Goal: Task Accomplishment & Management: Use online tool/utility

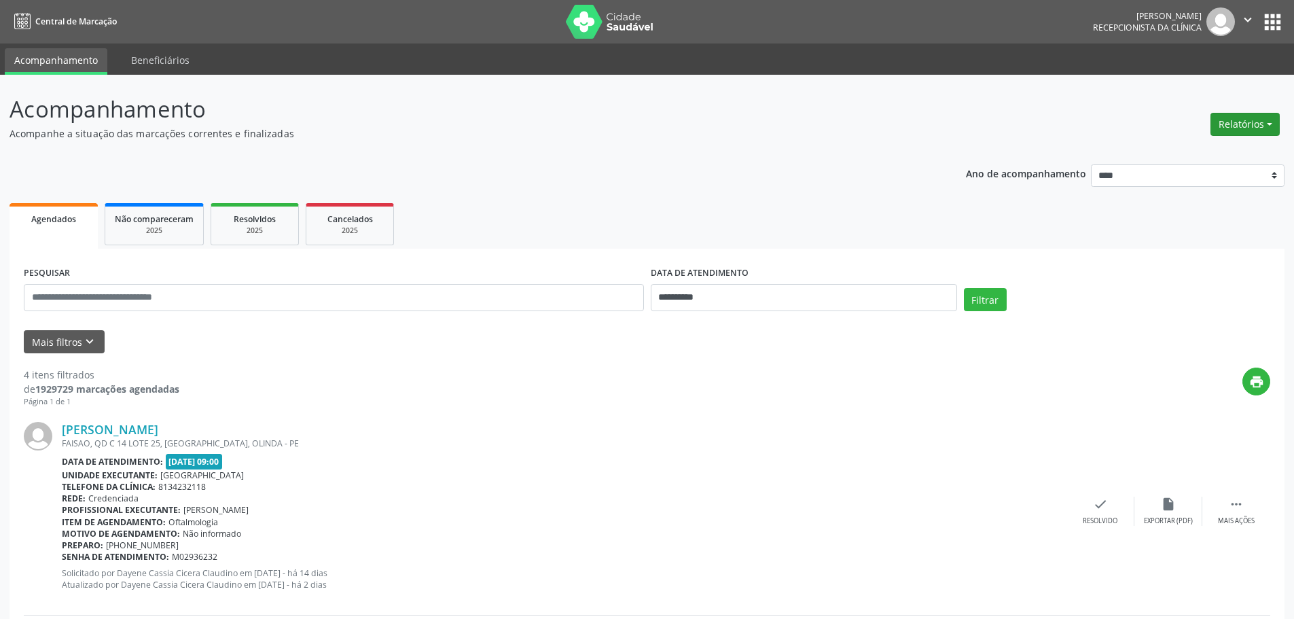
click at [1236, 121] on button "Relatórios" at bounding box center [1245, 124] width 69 height 23
click at [1202, 154] on link "Agendamentos" at bounding box center [1208, 153] width 146 height 19
select select "*"
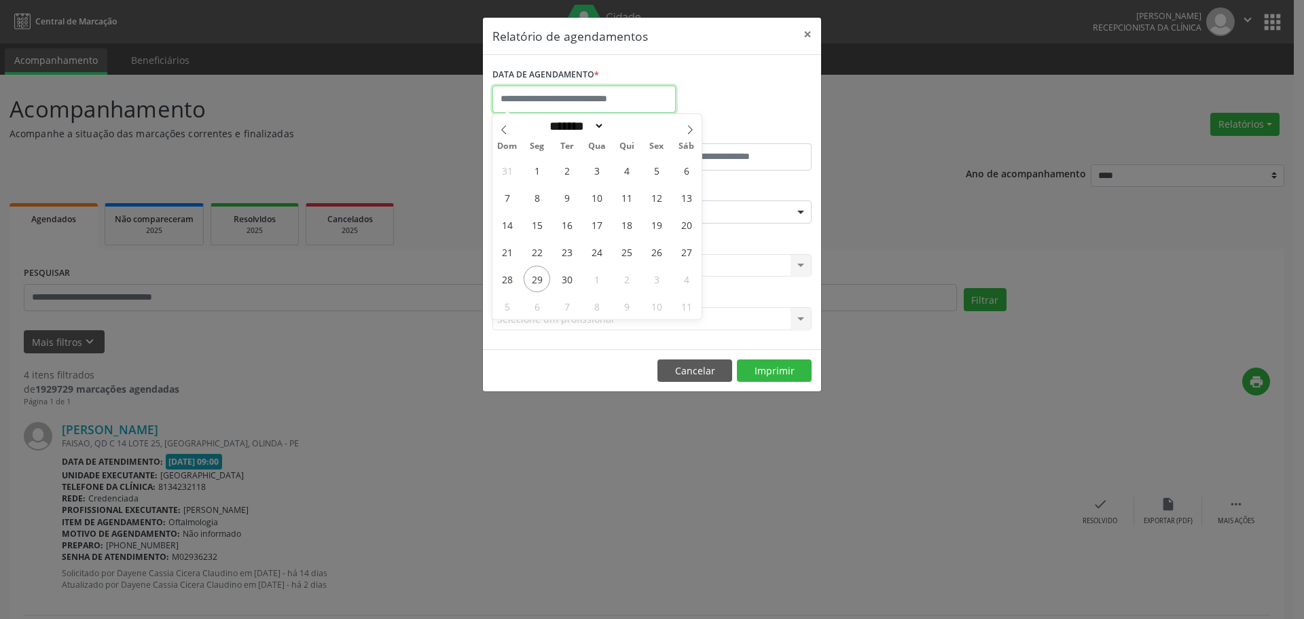
click at [615, 102] on input "text" at bounding box center [584, 99] width 183 height 27
click at [567, 279] on span "30" at bounding box center [567, 279] width 26 height 26
type input "**********"
click at [567, 279] on span "30" at bounding box center [567, 279] width 26 height 26
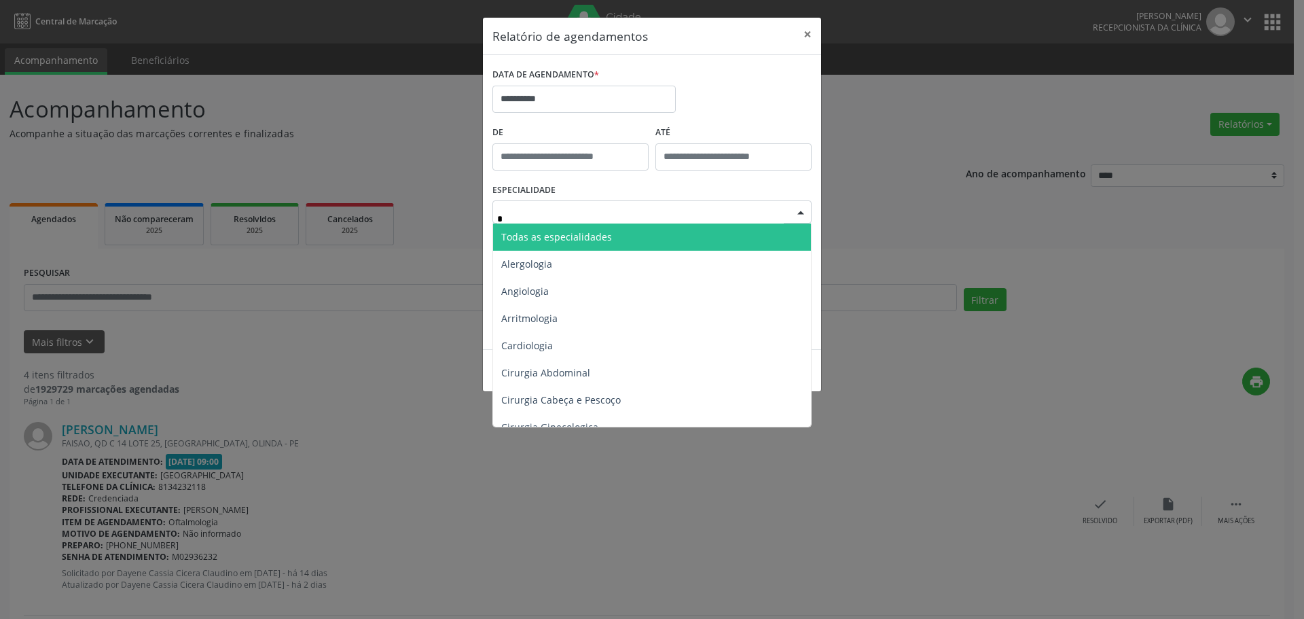
type input "**"
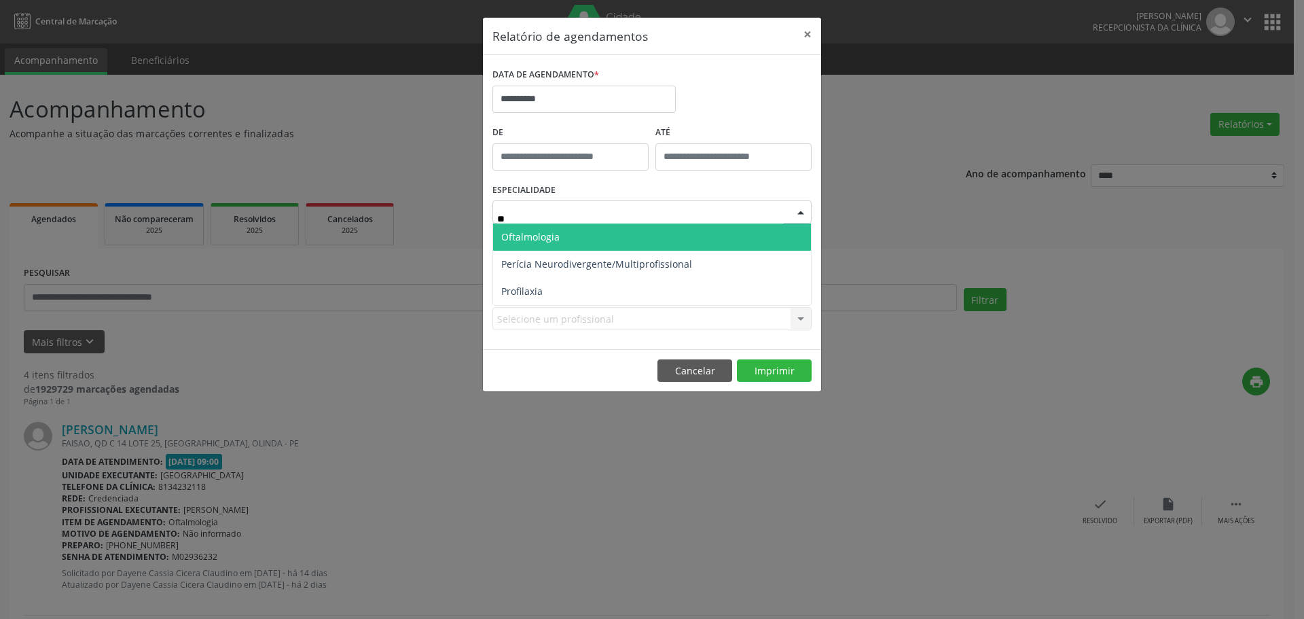
click at [529, 240] on span "Oftalmologia" at bounding box center [530, 236] width 58 height 13
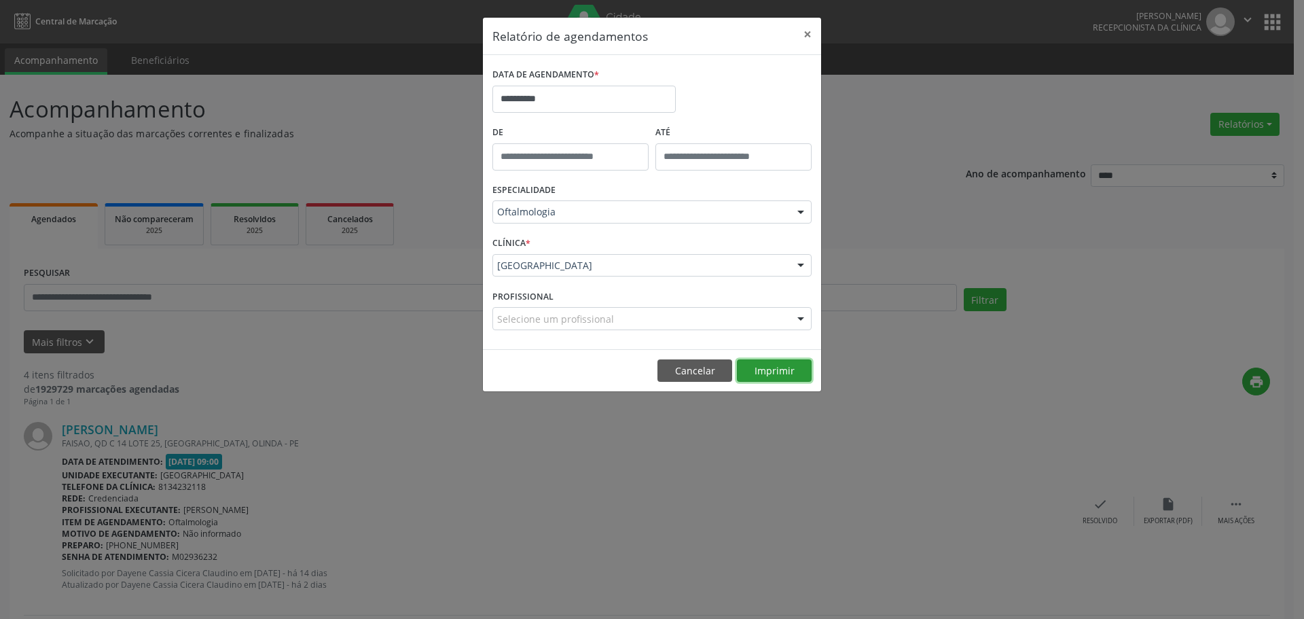
click at [776, 371] on button "Imprimir" at bounding box center [774, 370] width 75 height 23
click at [805, 30] on button "×" at bounding box center [807, 34] width 27 height 33
